Goal: Navigation & Orientation: Find specific page/section

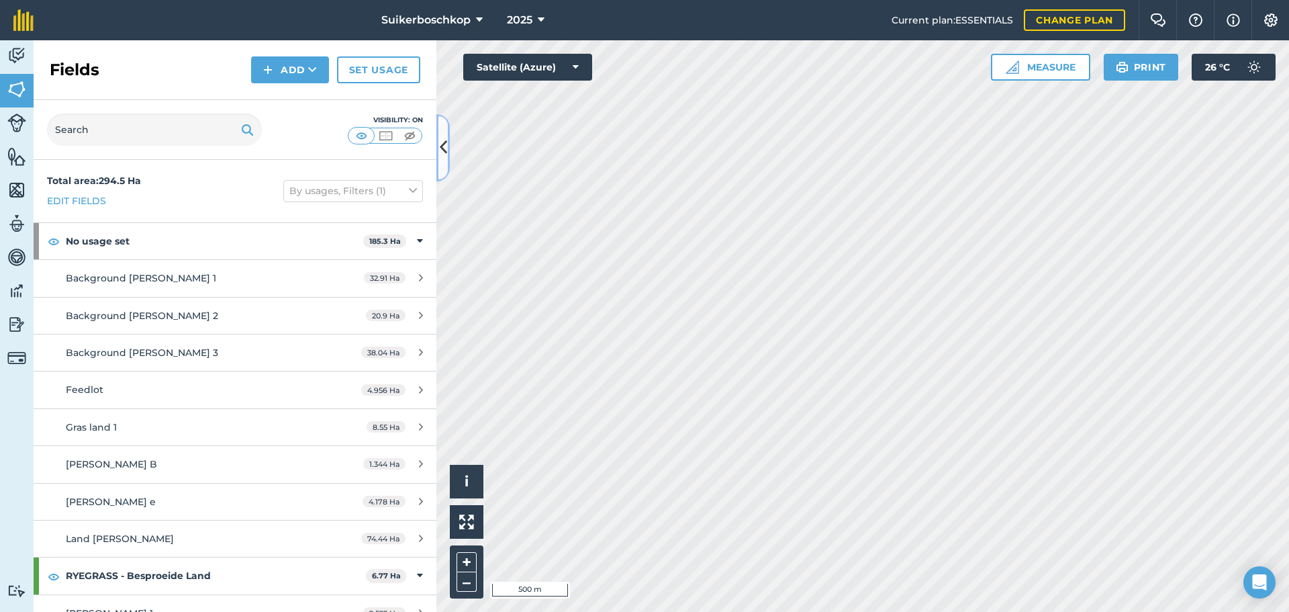
click at [445, 146] on icon at bounding box center [443, 147] width 7 height 23
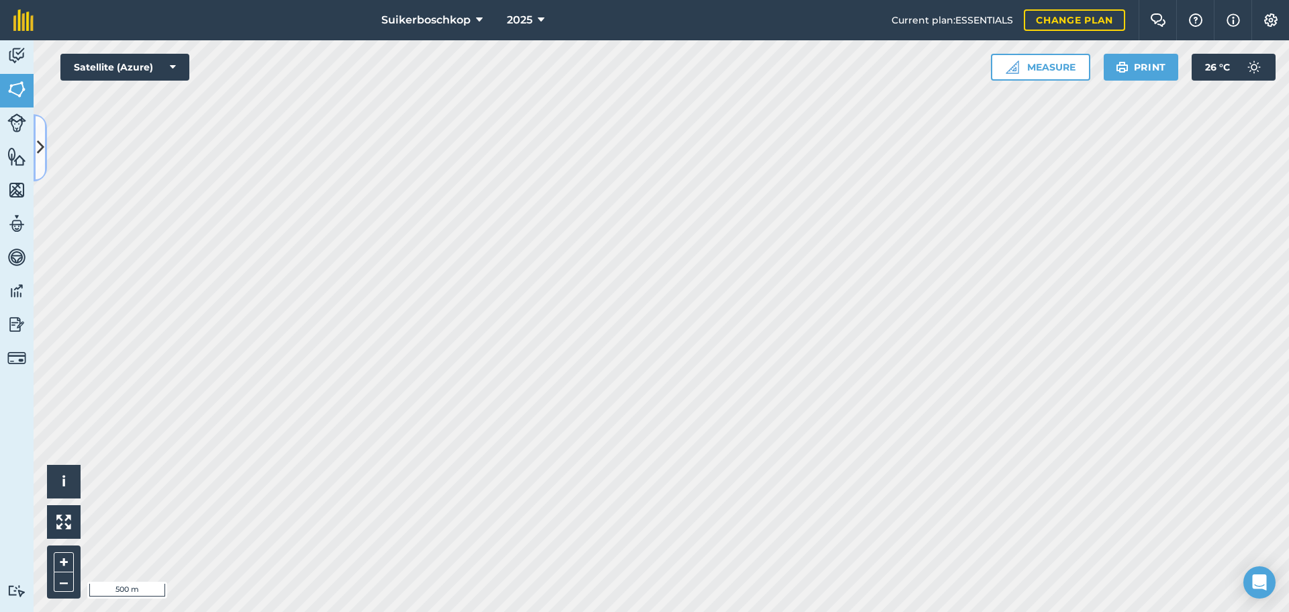
click at [44, 156] on icon at bounding box center [40, 147] width 7 height 23
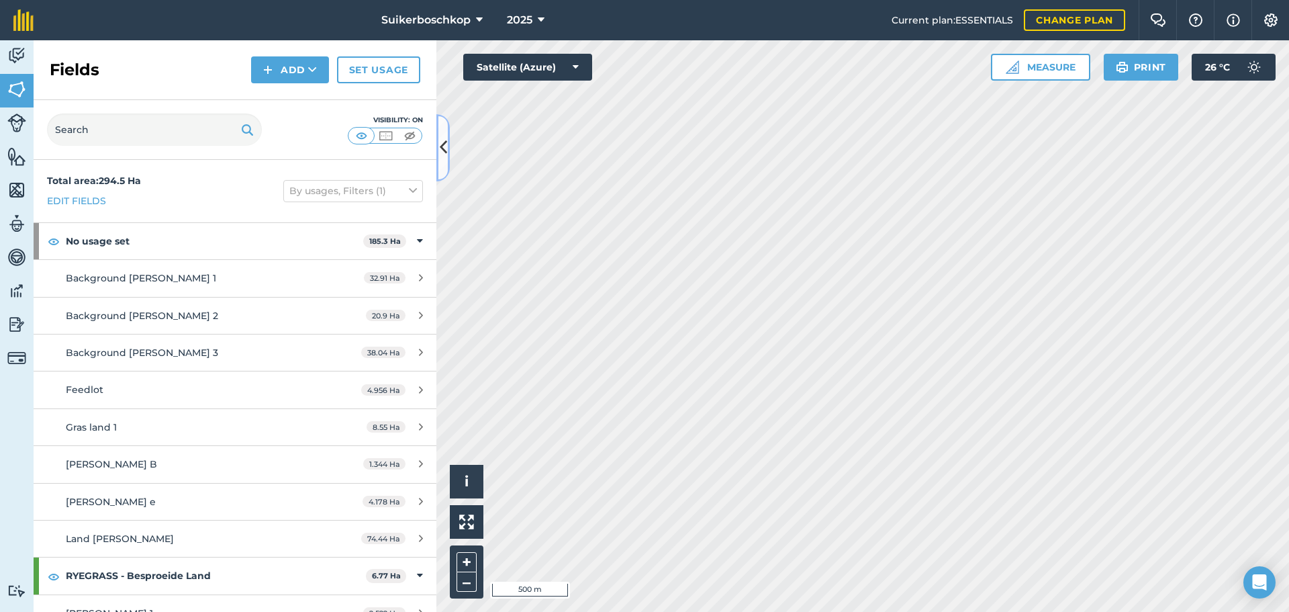
click at [440, 160] on button at bounding box center [442, 147] width 13 height 67
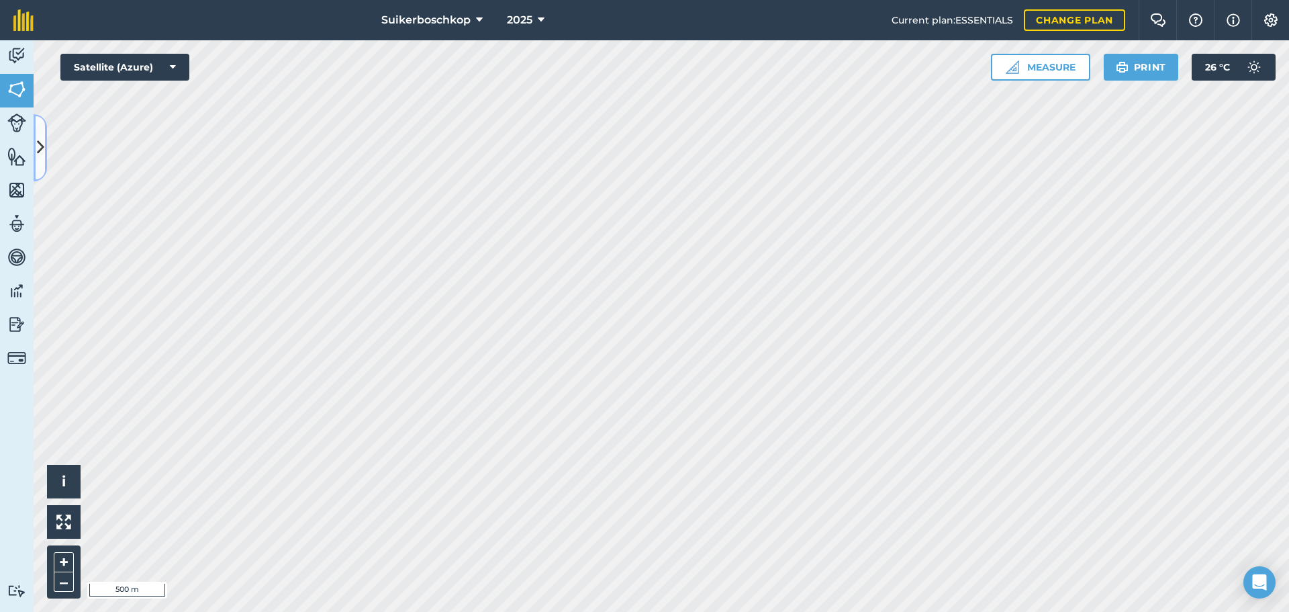
click at [38, 156] on icon at bounding box center [40, 147] width 7 height 23
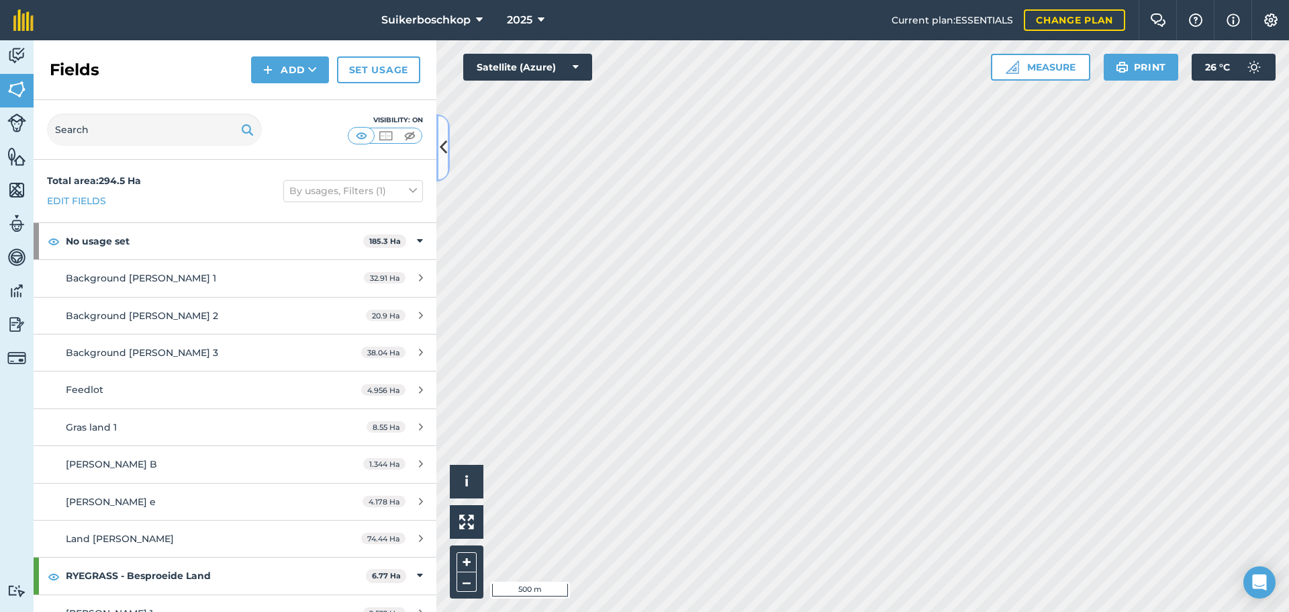
scroll to position [67, 0]
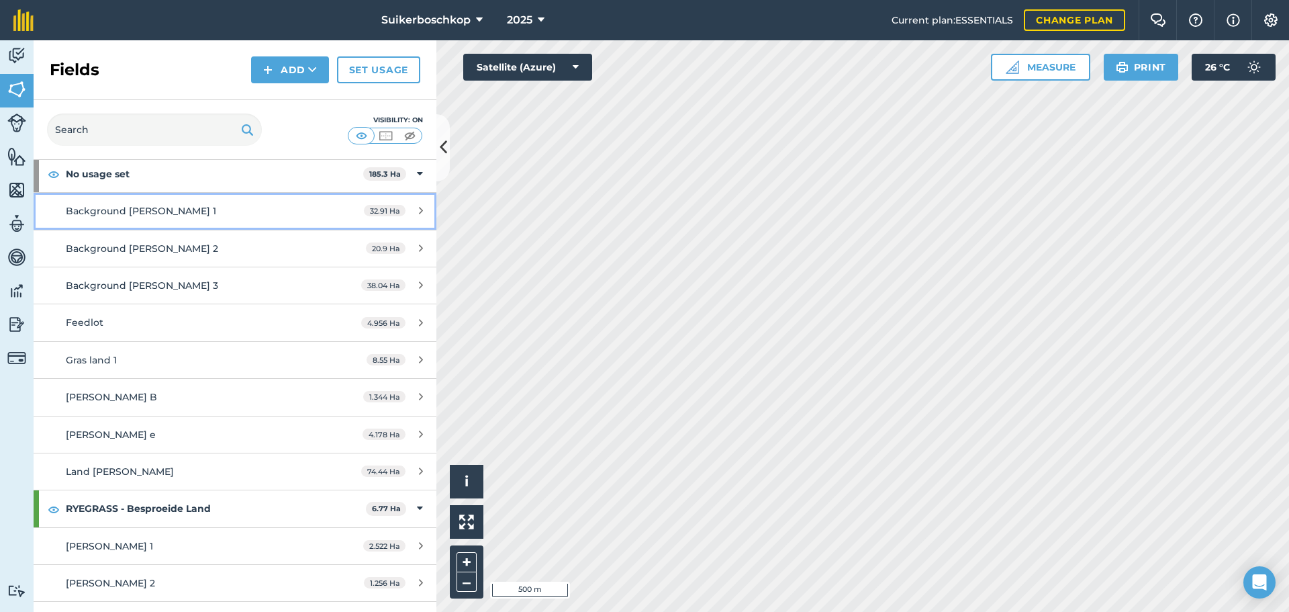
click at [157, 212] on span "Background [PERSON_NAME] 1" at bounding box center [141, 211] width 150 height 12
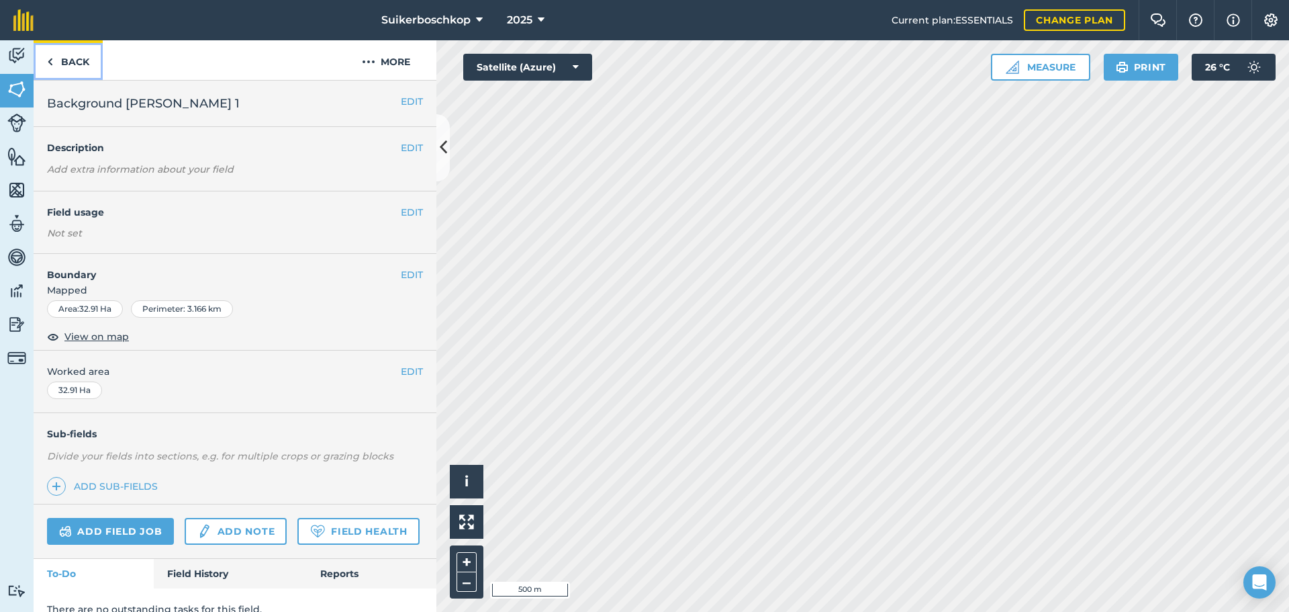
click at [59, 66] on link "Back" at bounding box center [68, 60] width 69 height 40
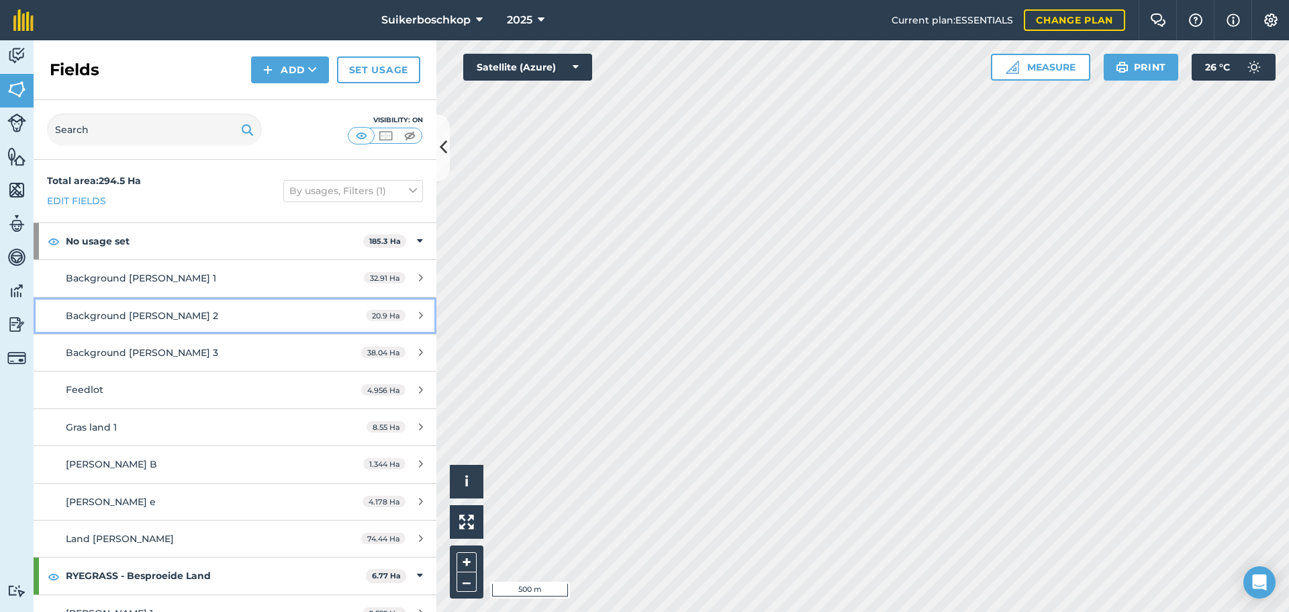
click at [130, 322] on div "Background [PERSON_NAME] 2" at bounding box center [192, 315] width 252 height 15
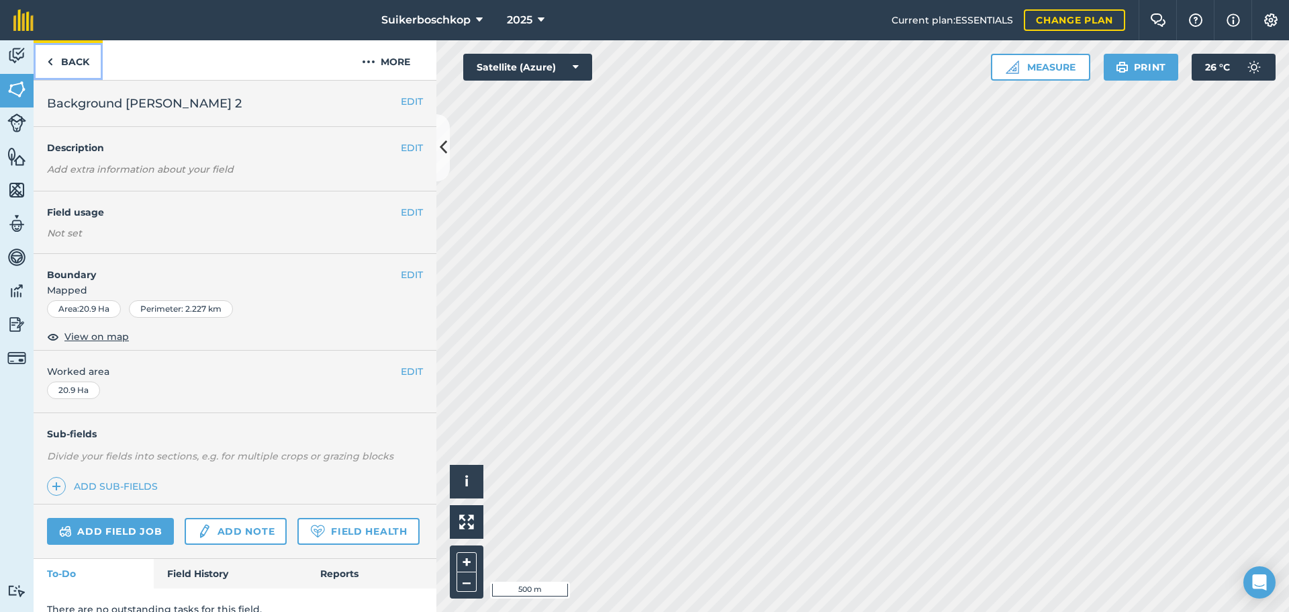
click at [67, 54] on link "Back" at bounding box center [68, 60] width 69 height 40
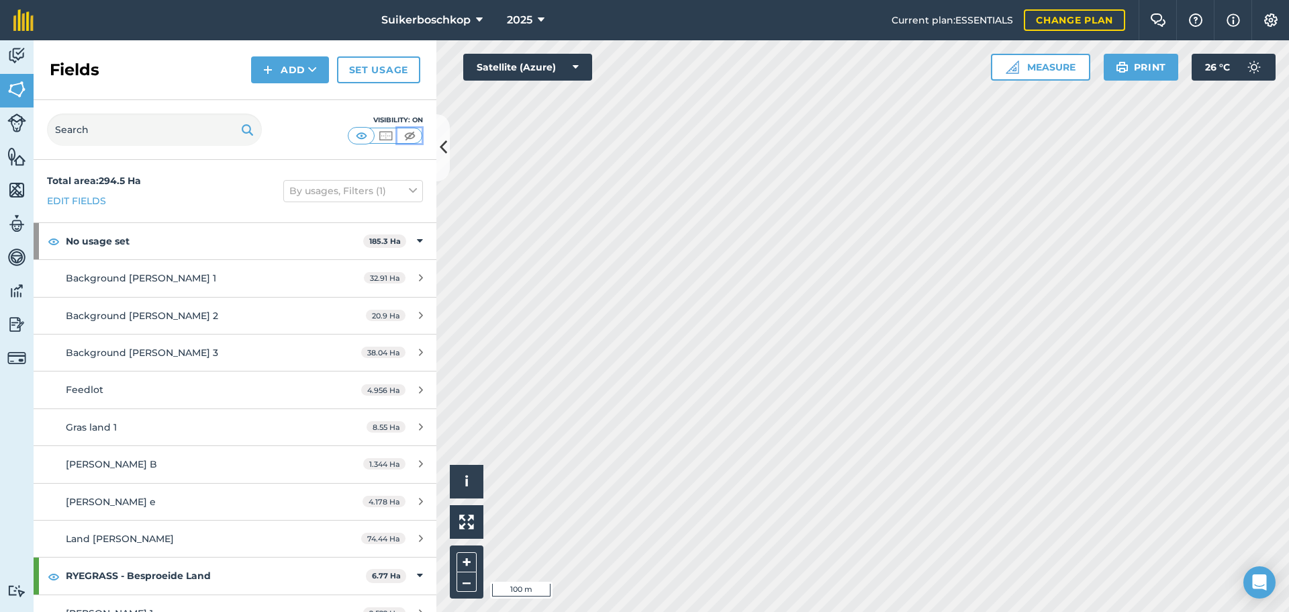
click at [412, 133] on img at bounding box center [409, 135] width 17 height 13
click at [361, 140] on img at bounding box center [361, 135] width 17 height 13
click at [17, 195] on img at bounding box center [16, 190] width 19 height 20
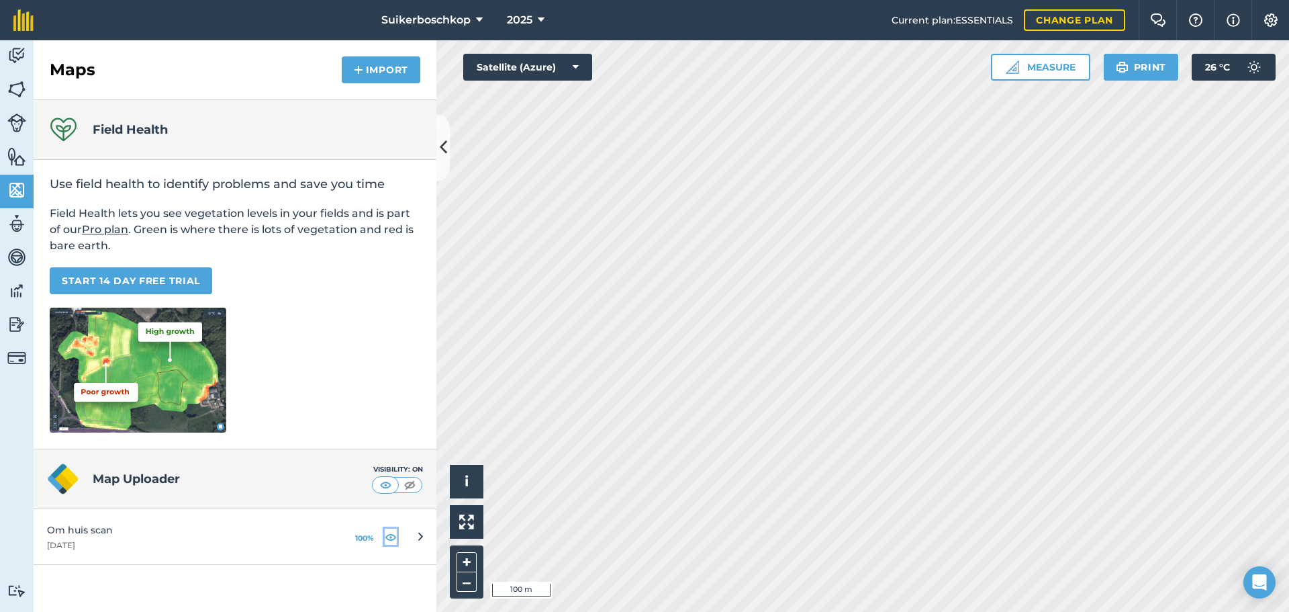
click at [388, 540] on img at bounding box center [391, 536] width 12 height 16
click at [1018, 68] on img at bounding box center [1012, 66] width 13 height 13
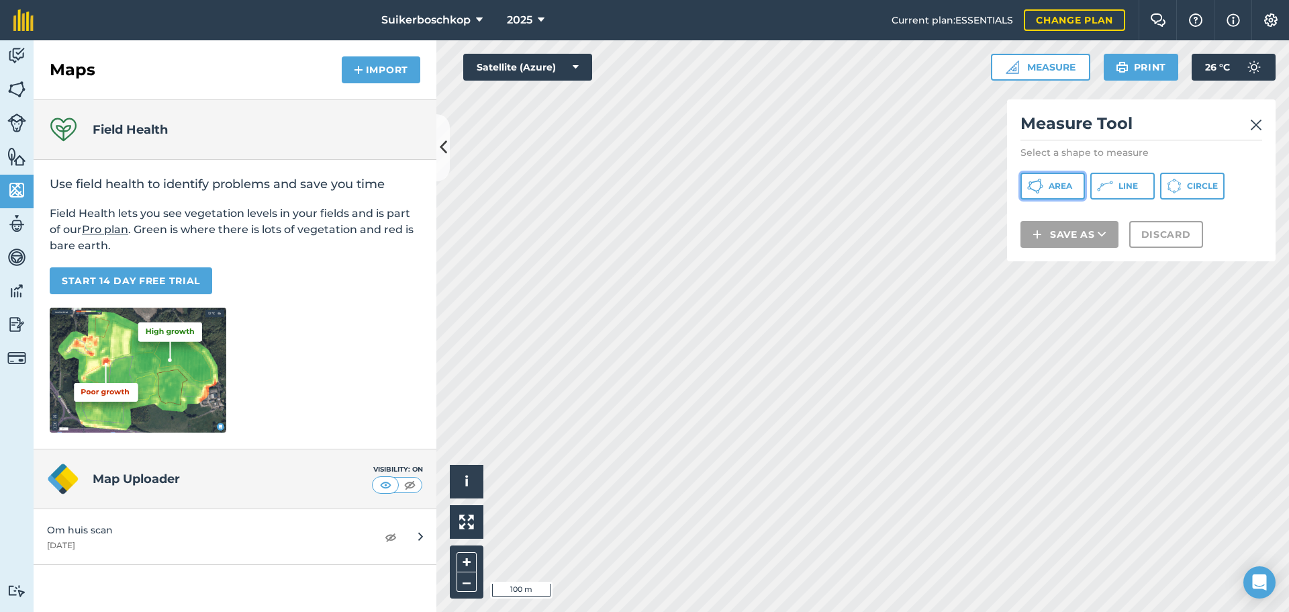
click at [1052, 187] on span "Area" at bounding box center [1060, 186] width 23 height 11
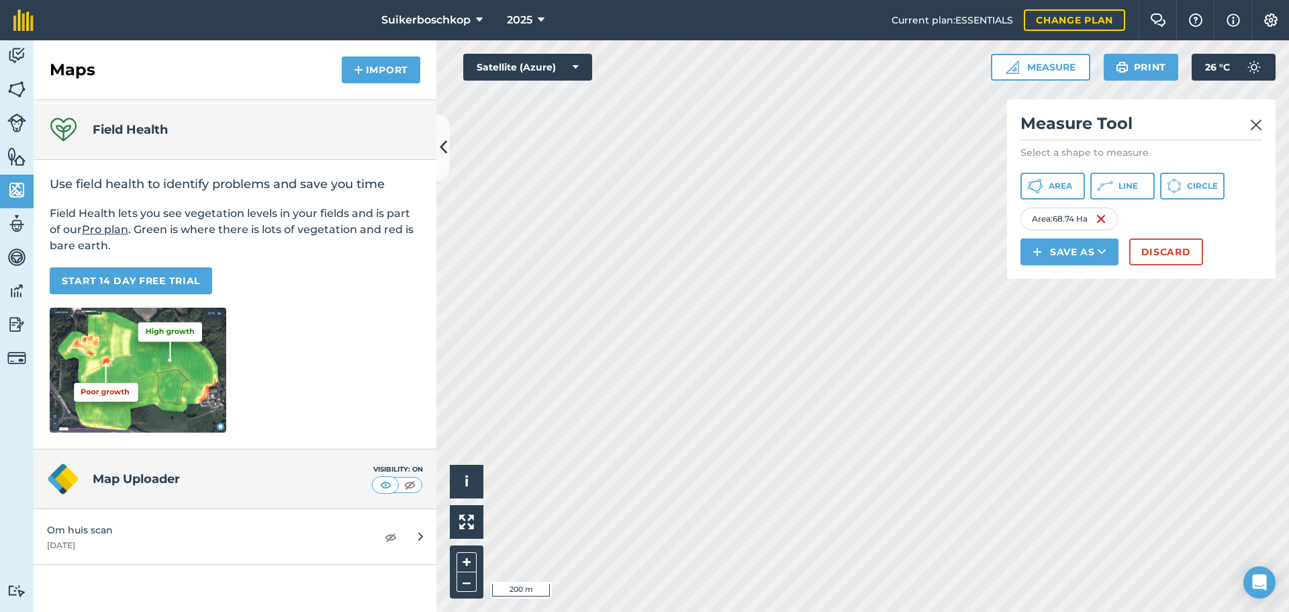
click at [1262, 122] on div "Measure Tool Select a shape to measure Area Line Circle Area : 68.74 Ha Save as…" at bounding box center [1141, 188] width 269 height 179
click at [1256, 125] on img at bounding box center [1256, 125] width 12 height 16
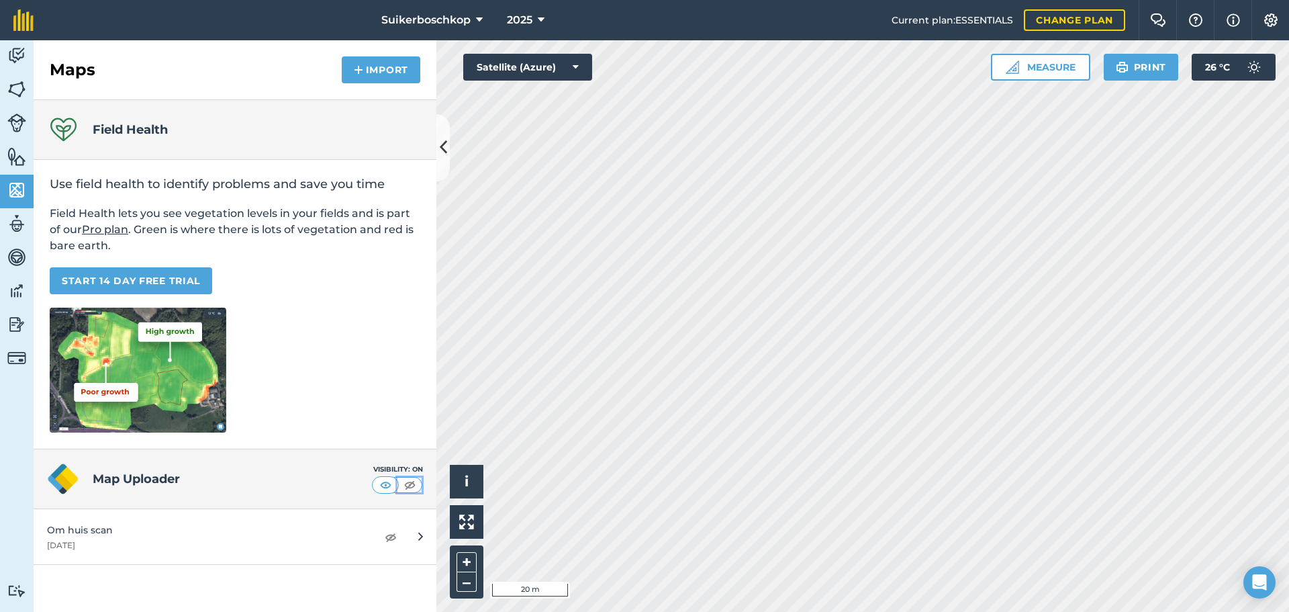
click at [410, 484] on img at bounding box center [409, 484] width 17 height 13
click at [381, 487] on img at bounding box center [385, 484] width 17 height 13
click at [394, 536] on img at bounding box center [391, 536] width 12 height 16
click at [538, 23] on icon at bounding box center [541, 20] width 7 height 16
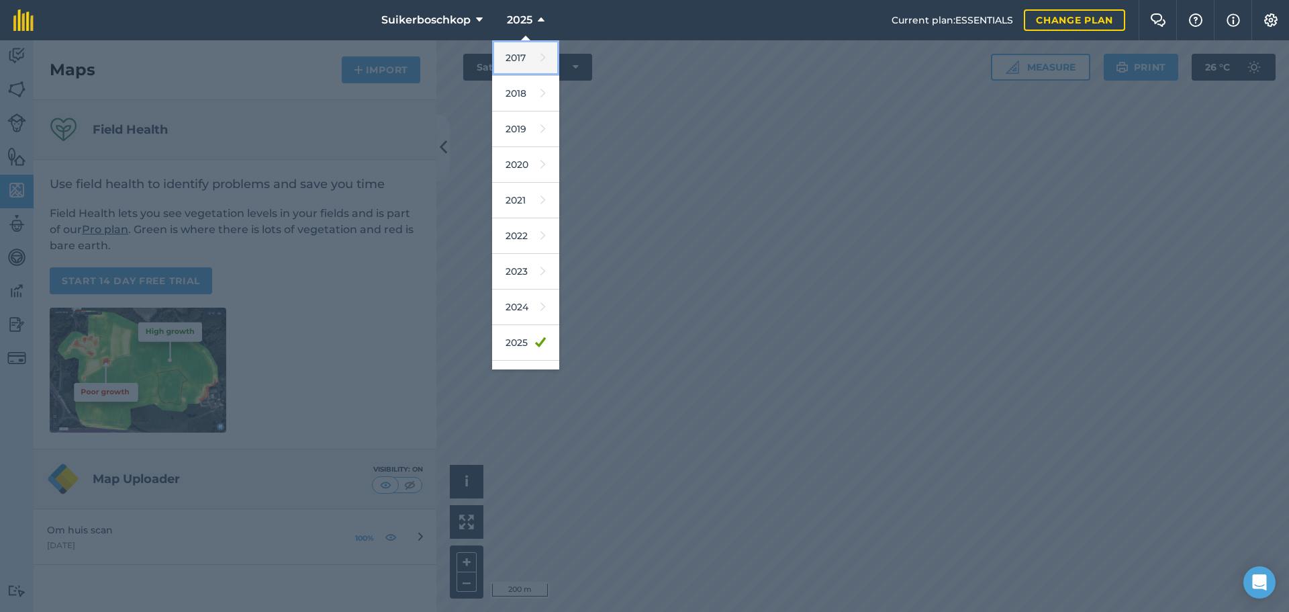
click at [511, 64] on link "2017" at bounding box center [525, 58] width 67 height 36
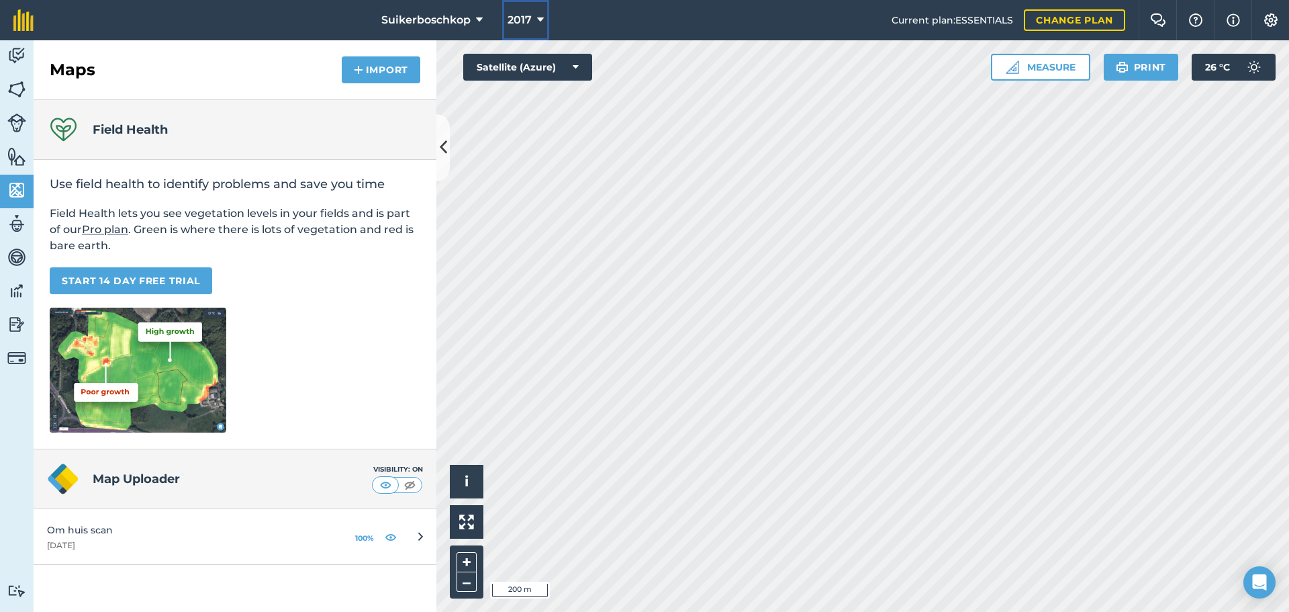
click at [537, 23] on icon at bounding box center [540, 20] width 7 height 16
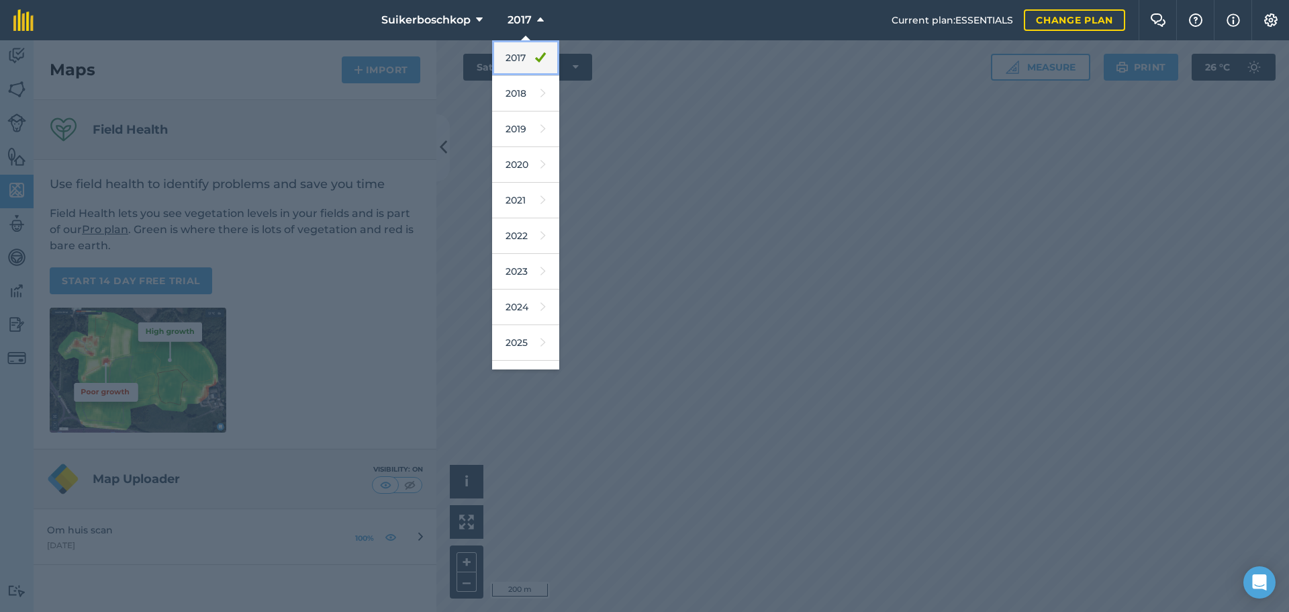
click at [516, 60] on link "2017" at bounding box center [525, 58] width 67 height 36
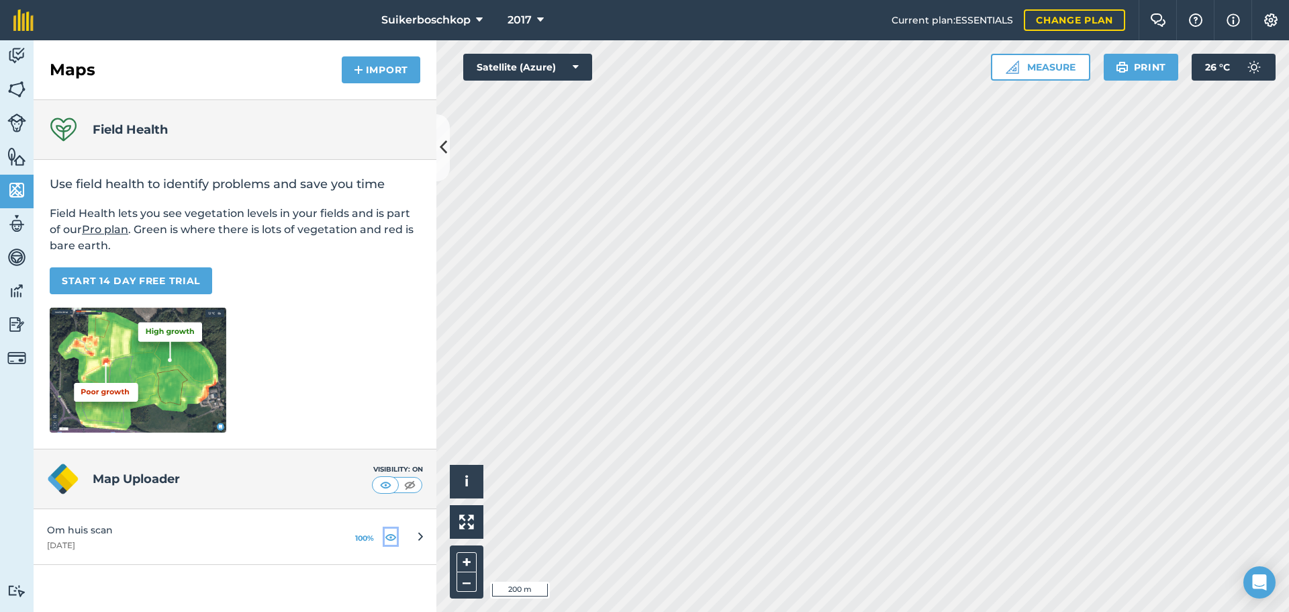
click at [388, 536] on img at bounding box center [391, 536] width 12 height 16
click at [566, 69] on button "Satellite (Azure)" at bounding box center [527, 67] width 129 height 27
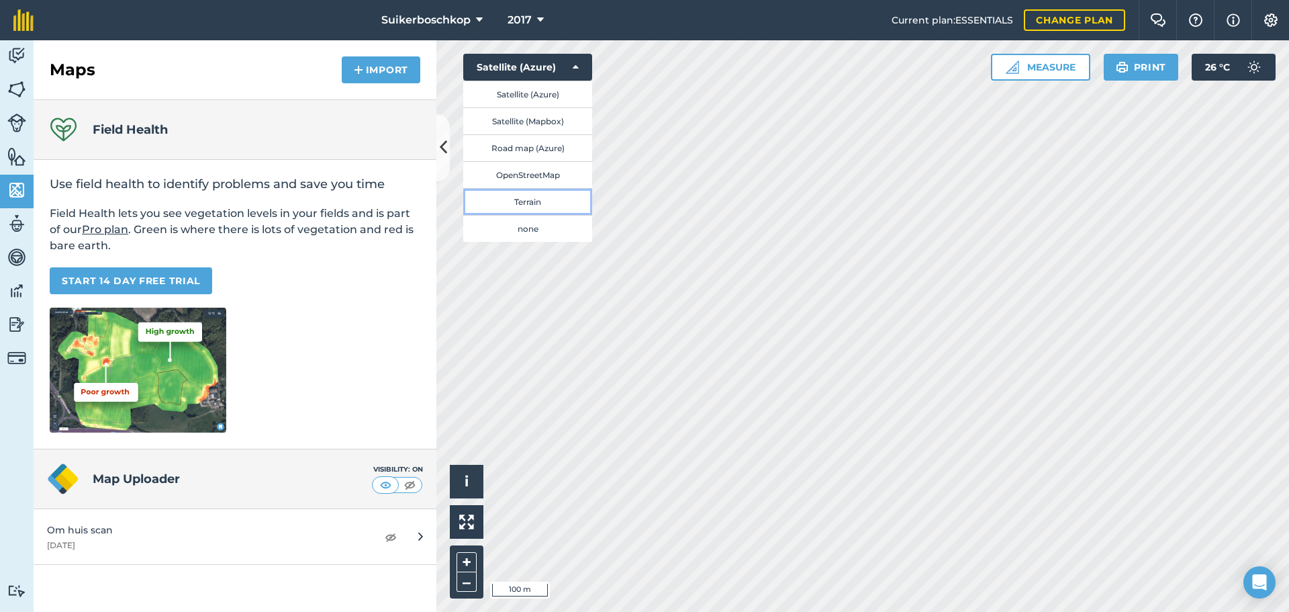
click at [538, 199] on button "Terrain" at bounding box center [527, 201] width 129 height 27
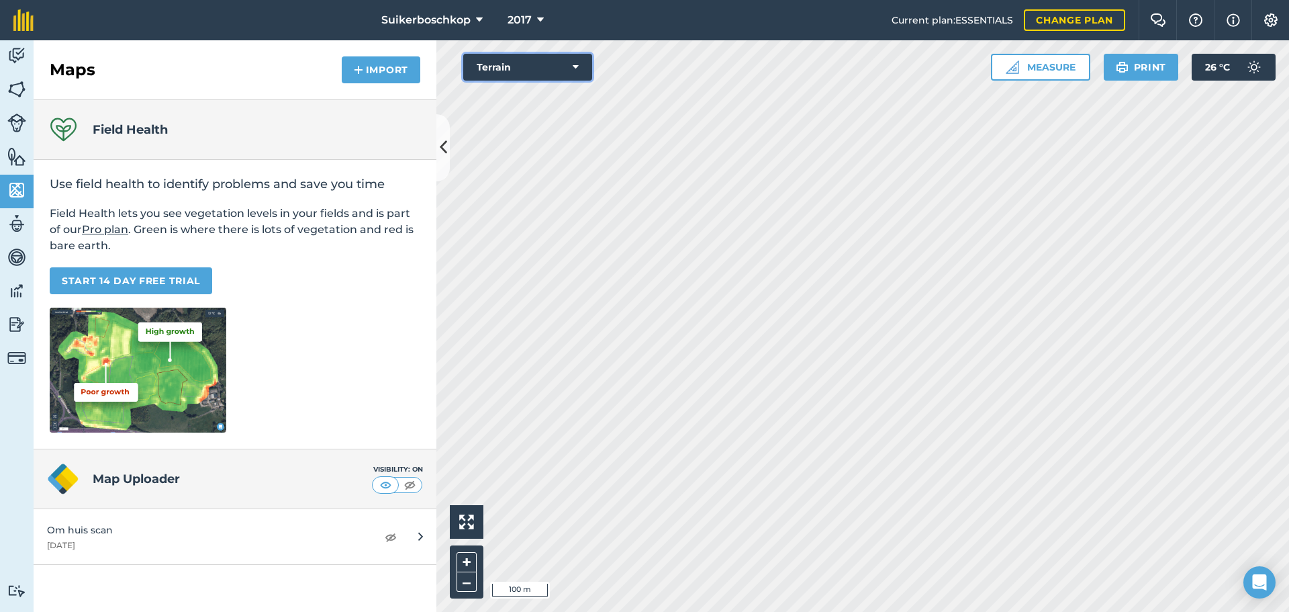
click at [581, 64] on button "Terrain" at bounding box center [527, 67] width 129 height 27
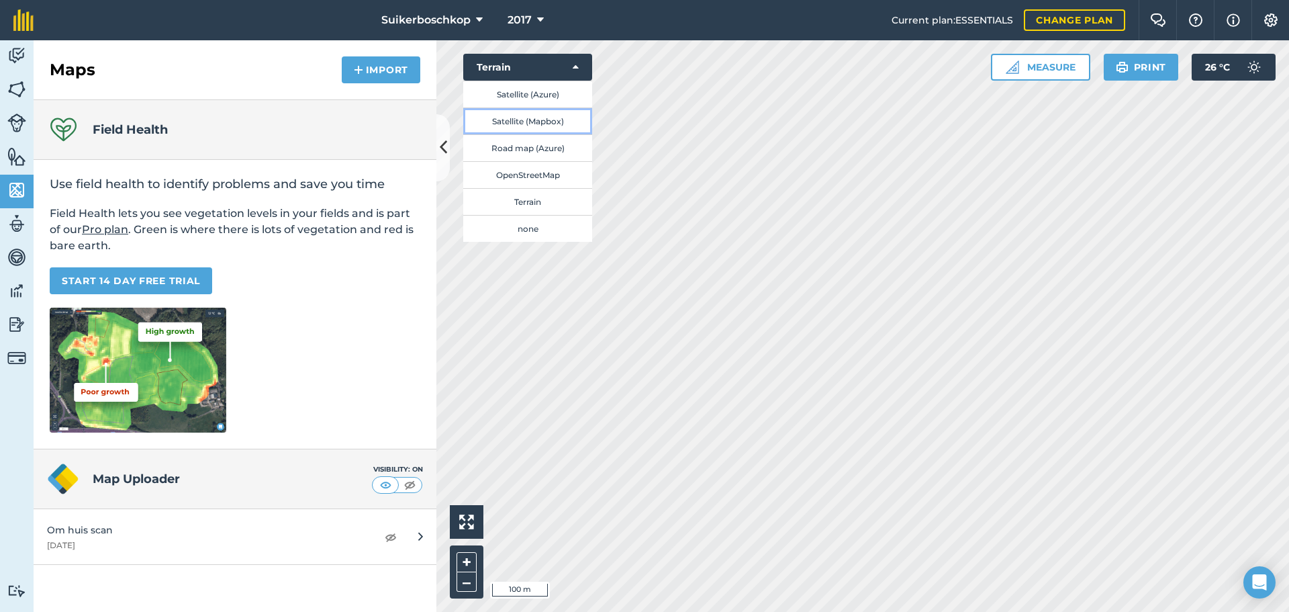
click at [515, 117] on button "Satellite (Mapbox)" at bounding box center [527, 120] width 129 height 27
